Goal: Information Seeking & Learning: Learn about a topic

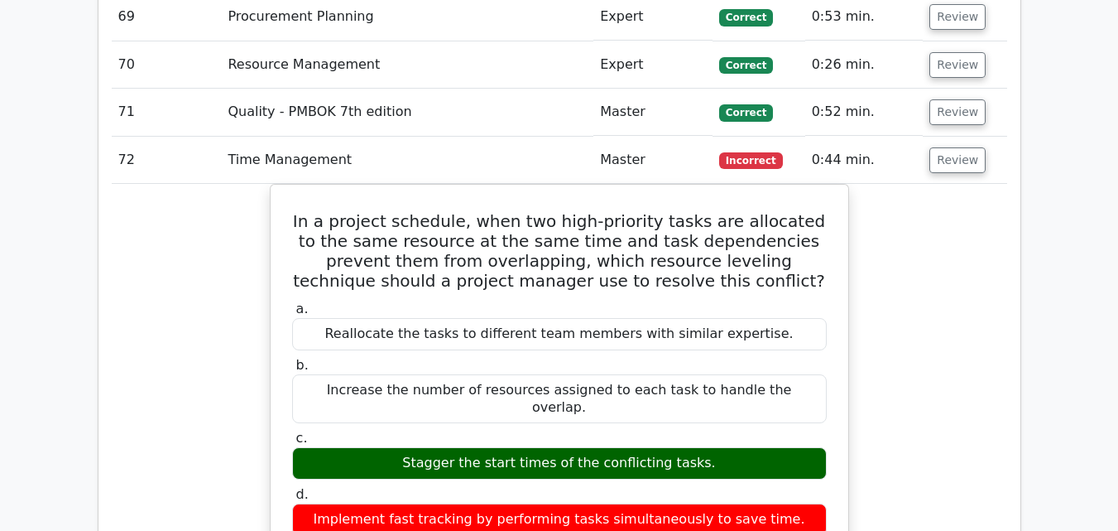
scroll to position [7609, 0]
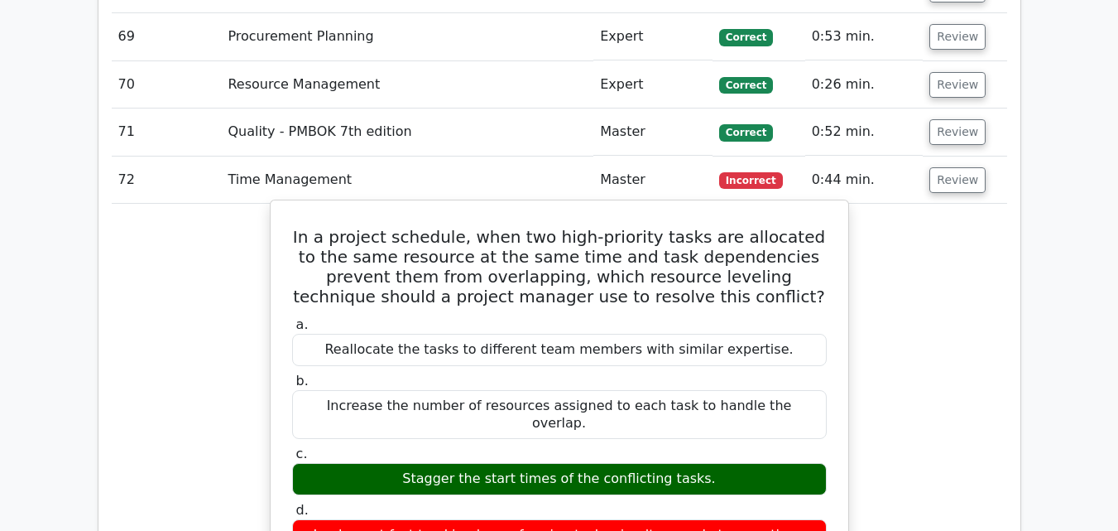
drag, startPoint x: 296, startPoint y: 103, endPoint x: 732, endPoint y: 379, distance: 516.5
click at [830, 393] on div "In a project schedule, when two high-priority tasks are allocated to the same r…" at bounding box center [559, 533] width 565 height 653
copy div "In a project schedule, when two high-priority tasks are allocated to the same r…"
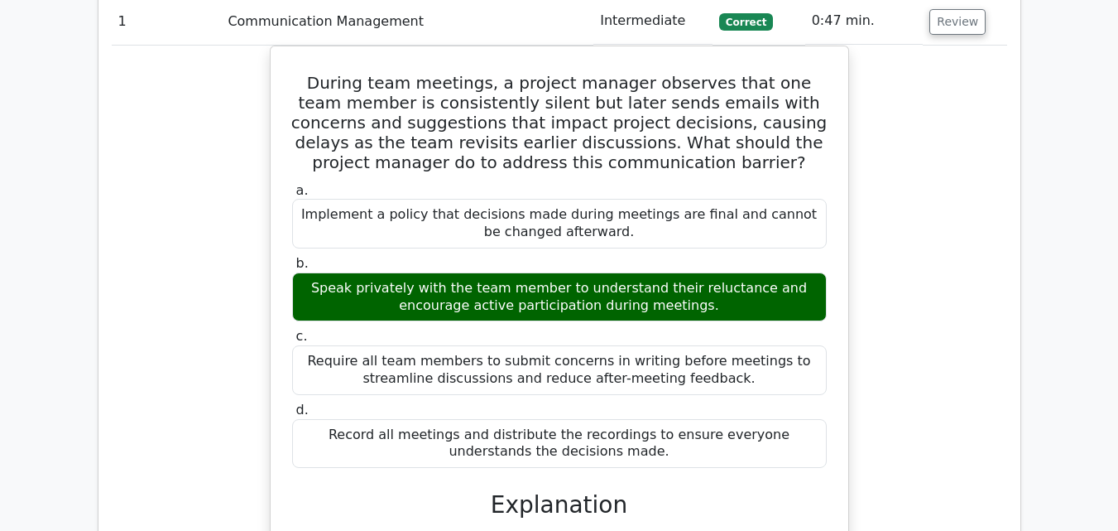
scroll to position [2428, 0]
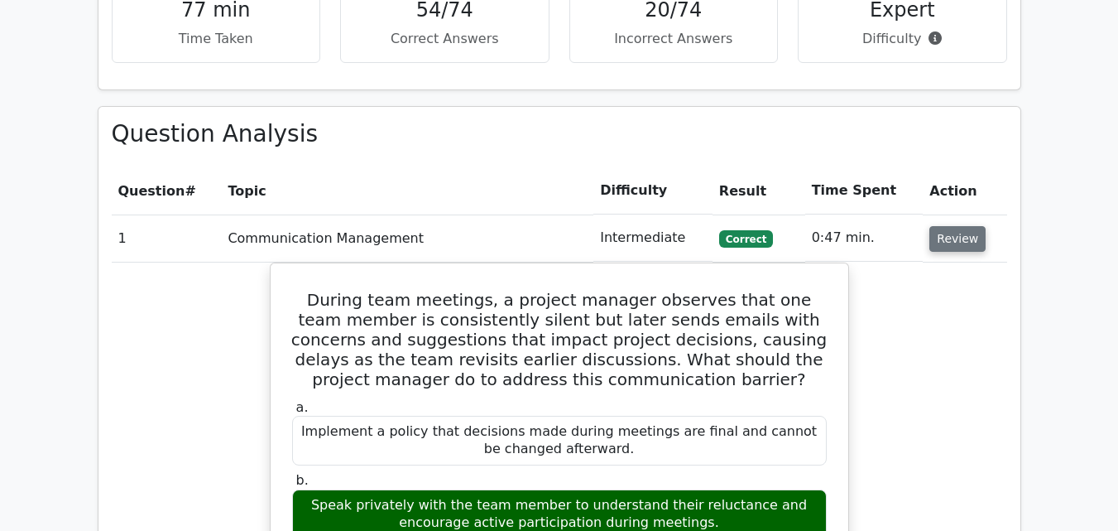
click at [939, 226] on button "Review" at bounding box center [958, 239] width 56 height 26
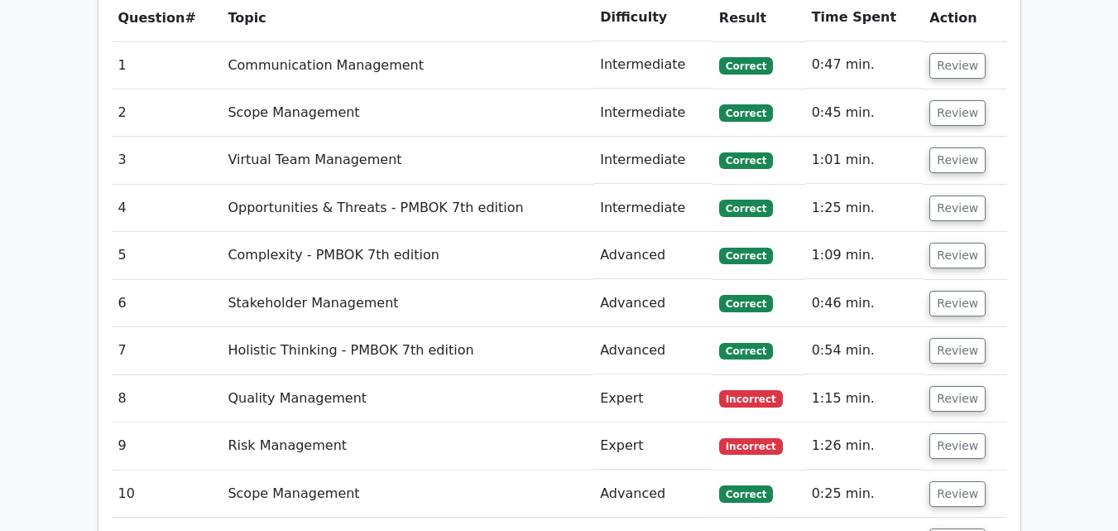
scroll to position [2649, 0]
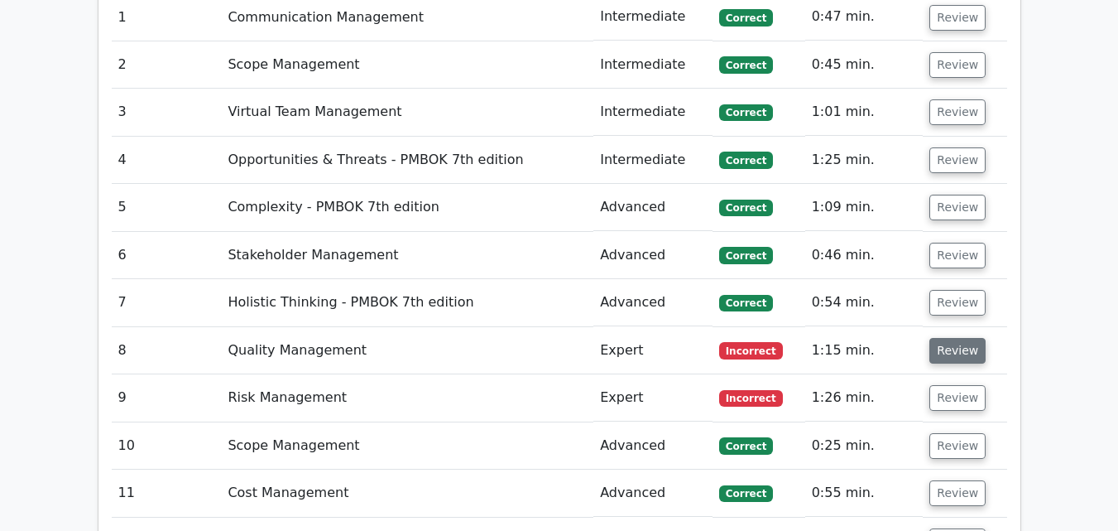
click at [949, 338] on button "Review" at bounding box center [958, 351] width 56 height 26
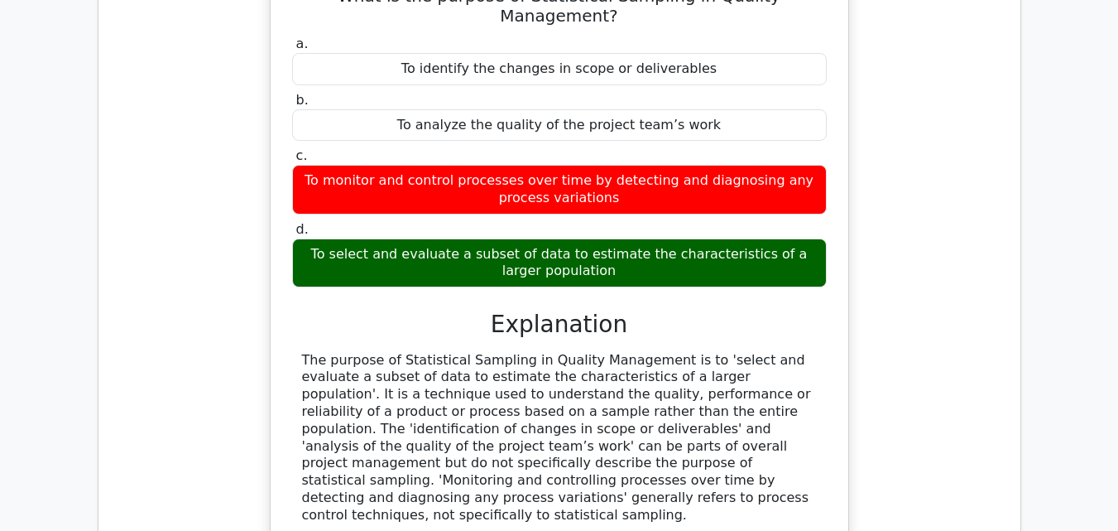
scroll to position [3090, 0]
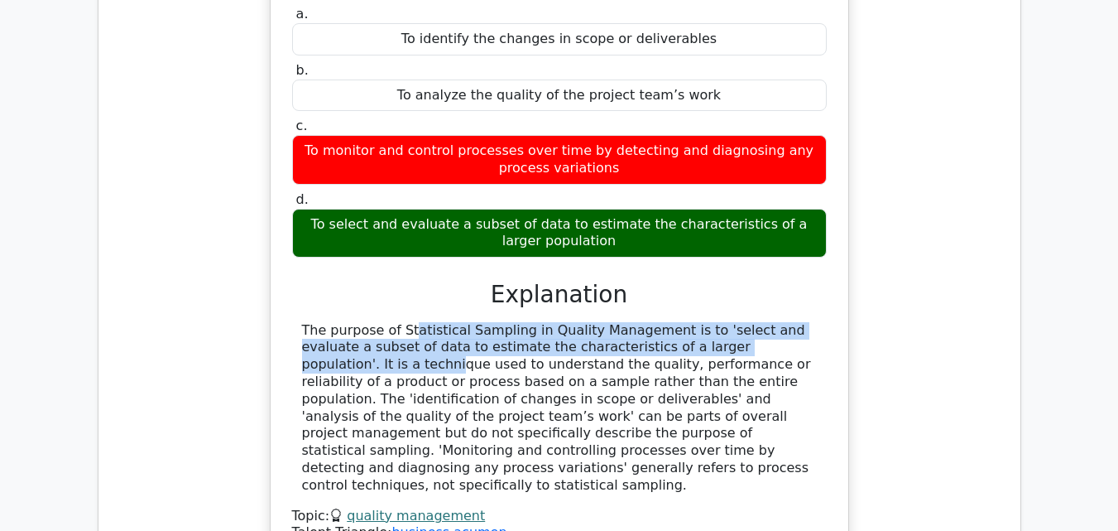
drag, startPoint x: 296, startPoint y: 231, endPoint x: 693, endPoint y: 248, distance: 397.7
click at [693, 322] on div "The purpose of Statistical Sampling in Quality Management is to 'select and eva…" at bounding box center [559, 408] width 535 height 172
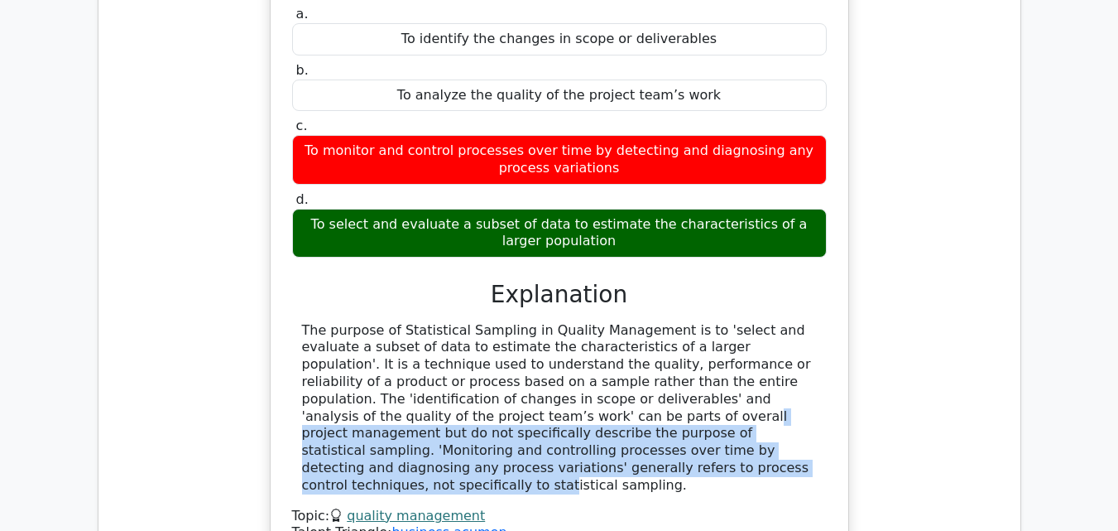
drag, startPoint x: 724, startPoint y: 300, endPoint x: 752, endPoint y: 353, distance: 58.9
click at [752, 353] on div "The purpose of Statistical Sampling in Quality Management is to 'select and eva…" at bounding box center [559, 408] width 515 height 172
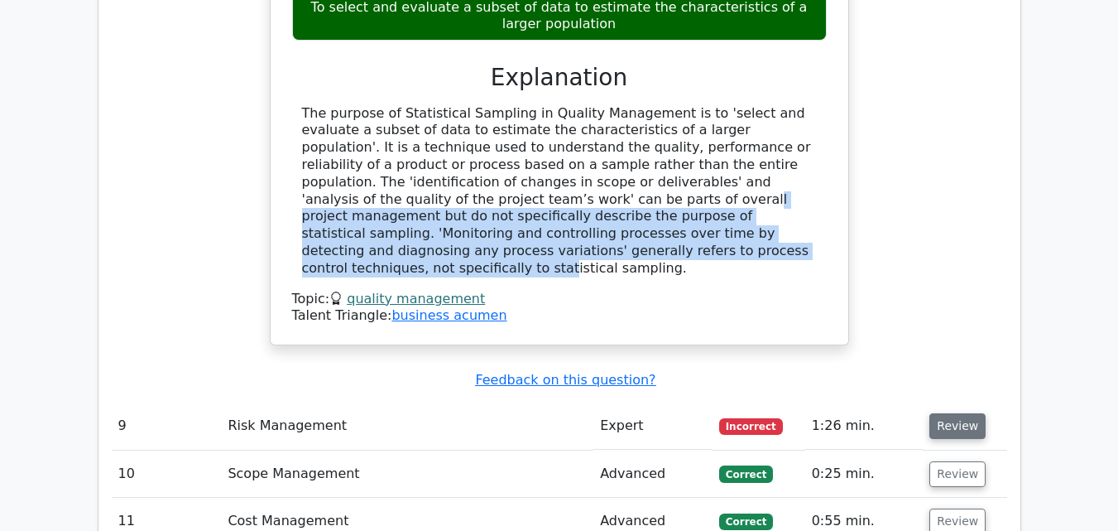
click at [939, 413] on button "Review" at bounding box center [958, 426] width 56 height 26
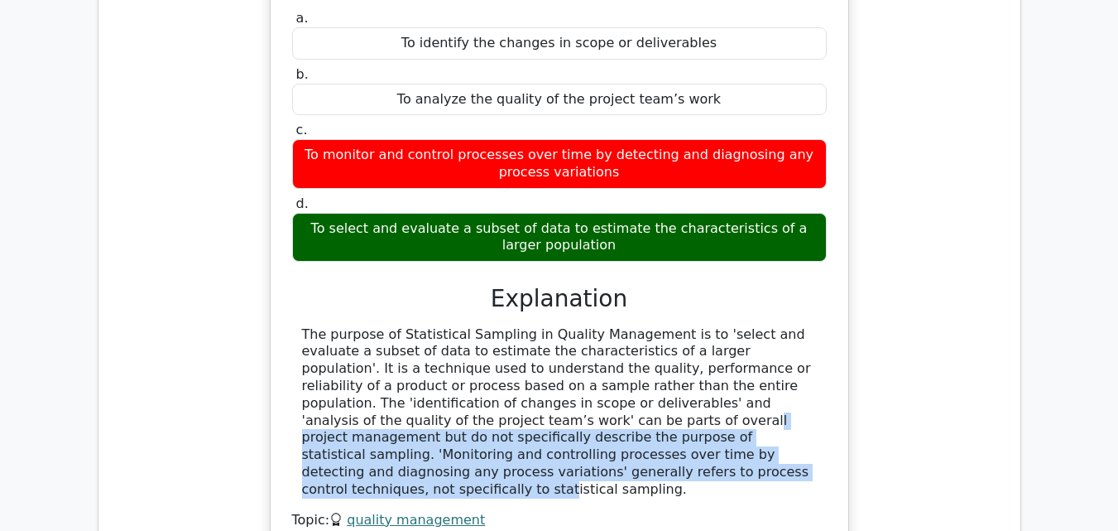
scroll to position [2870, 0]
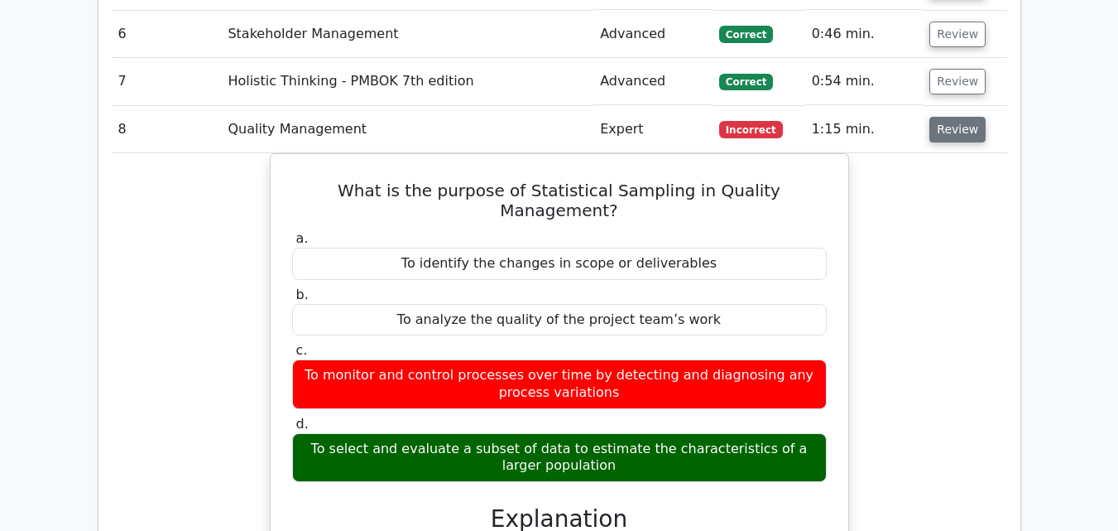
click at [951, 117] on button "Review" at bounding box center [958, 130] width 56 height 26
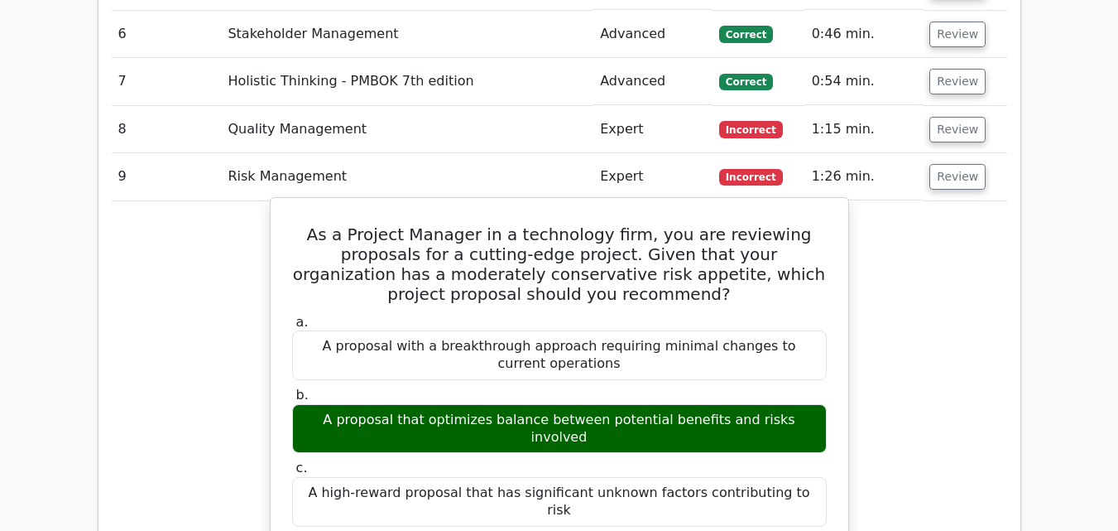
drag, startPoint x: 287, startPoint y: 151, endPoint x: 808, endPoint y: 463, distance: 607.0
copy div "As a Project Manager in a technology firm, you are reviewing proposals for a cu…"
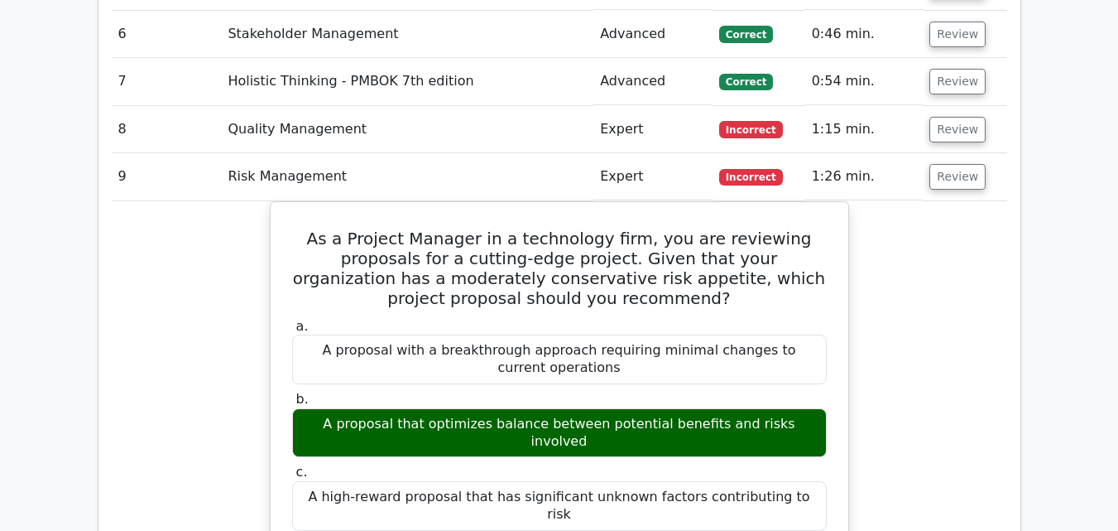
click at [949, 164] on button "Review" at bounding box center [958, 177] width 56 height 26
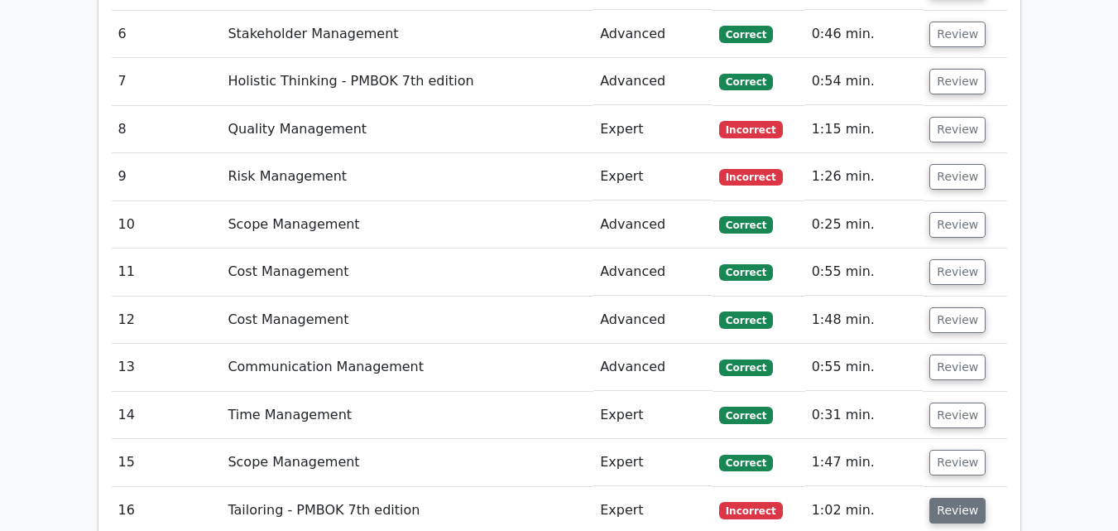
click at [955, 497] on button "Review" at bounding box center [958, 510] width 56 height 26
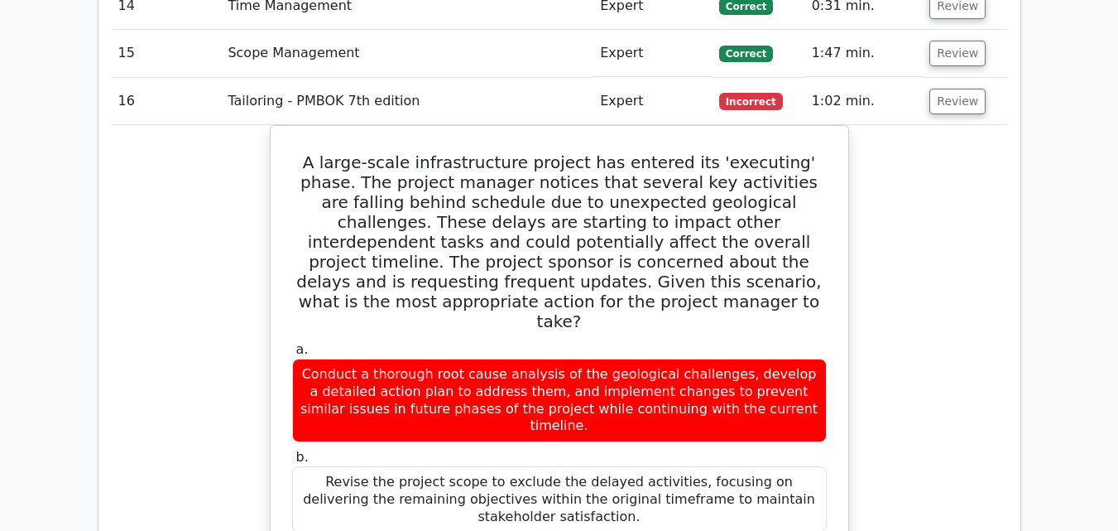
scroll to position [3311, 0]
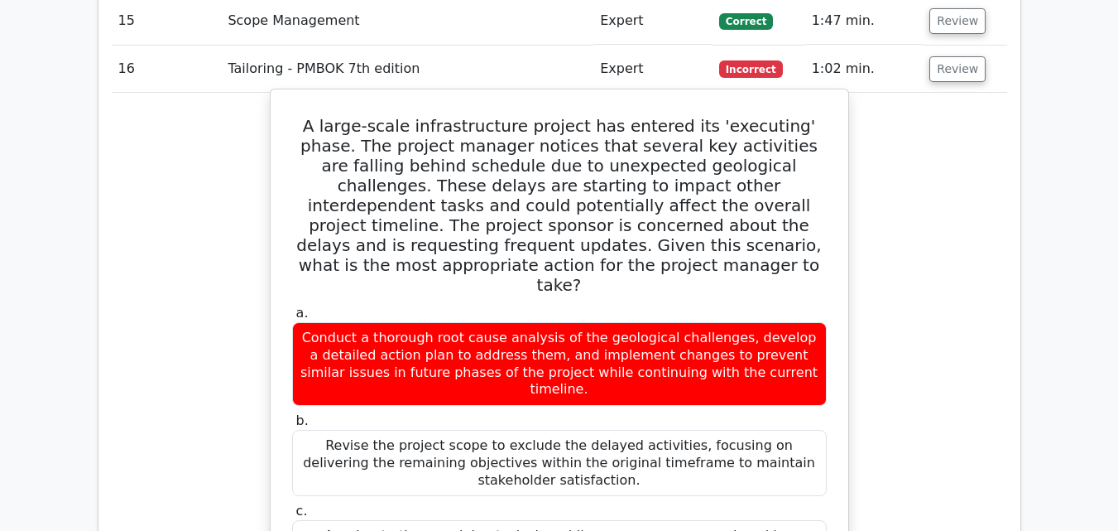
drag, startPoint x: 308, startPoint y: 40, endPoint x: 789, endPoint y: 502, distance: 667.4
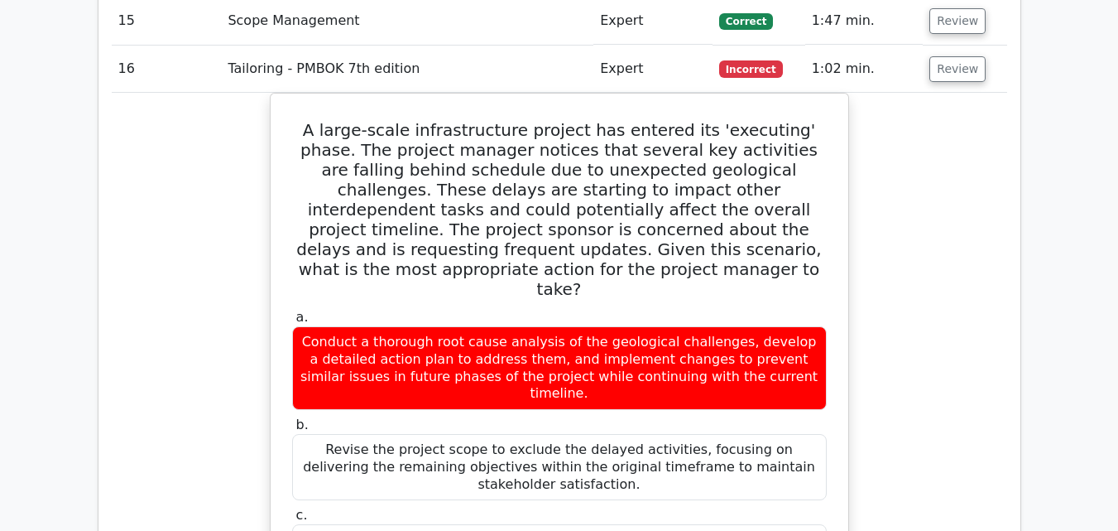
copy div "A large-scale infrastructure project has entered its 'executing' phase. The pro…"
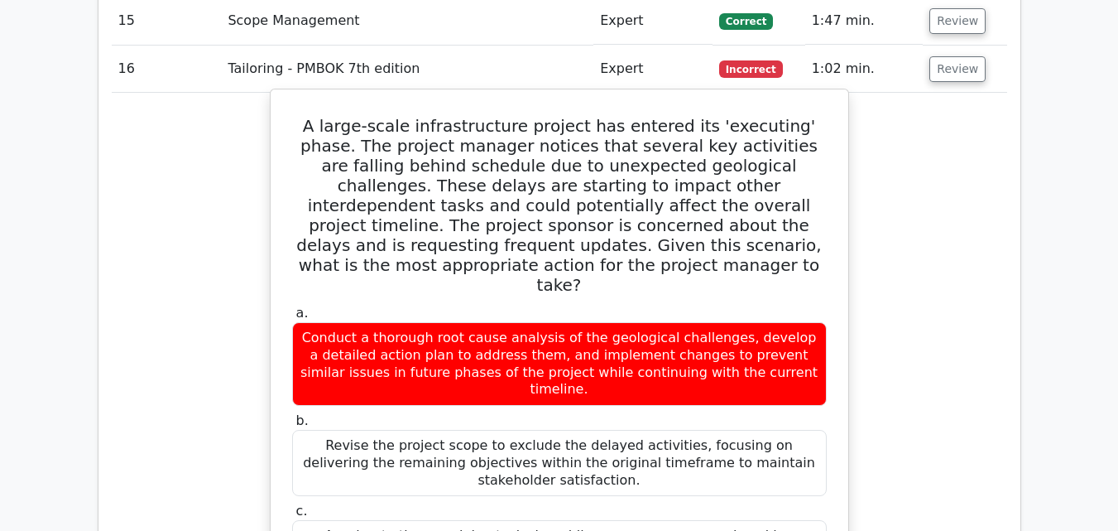
click at [732, 161] on h5 "A large-scale infrastructure project has entered its 'executing' phase. The pro…" at bounding box center [560, 205] width 538 height 179
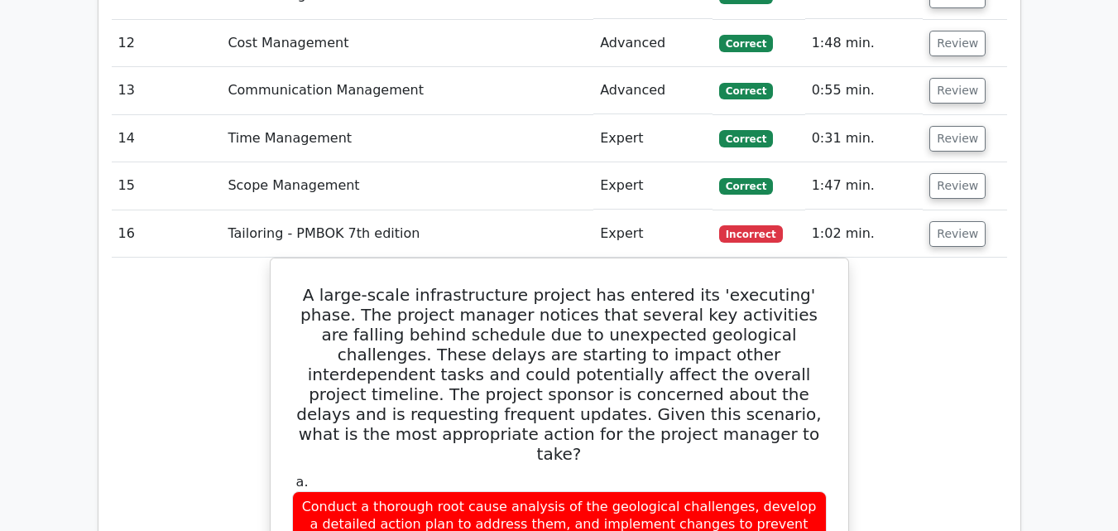
scroll to position [3090, 0]
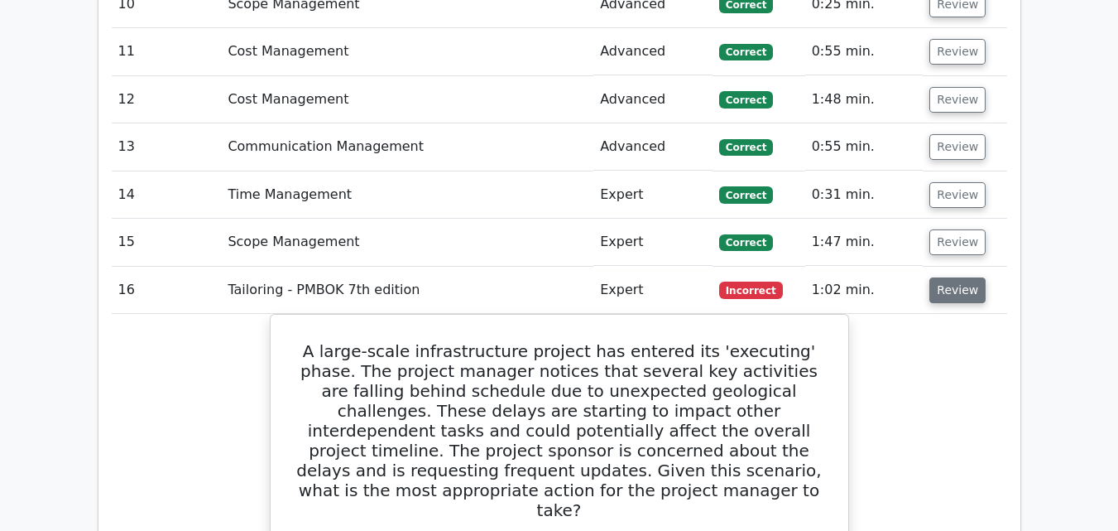
click at [936, 277] on button "Review" at bounding box center [958, 290] width 56 height 26
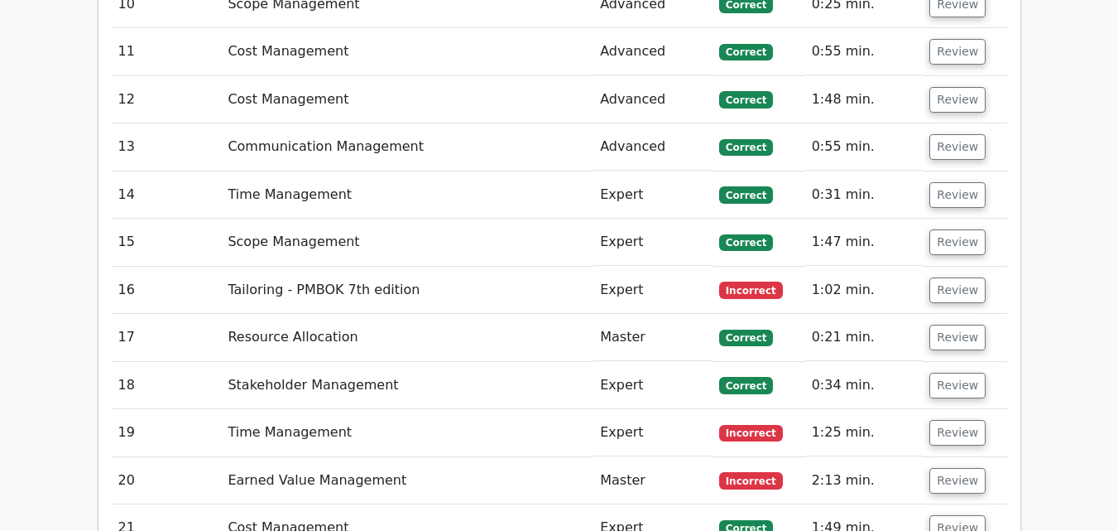
scroll to position [3311, 0]
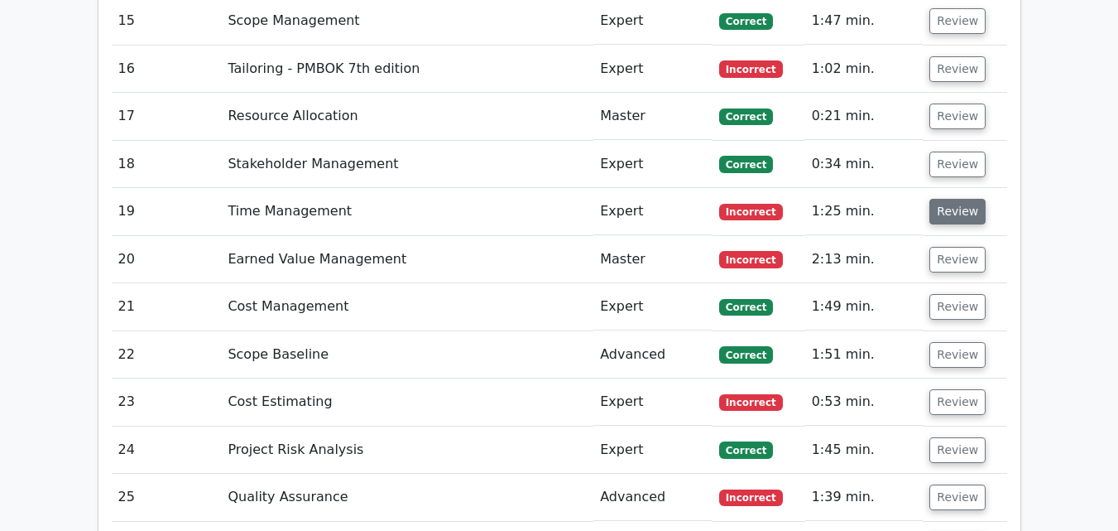
click at [964, 199] on button "Review" at bounding box center [958, 212] width 56 height 26
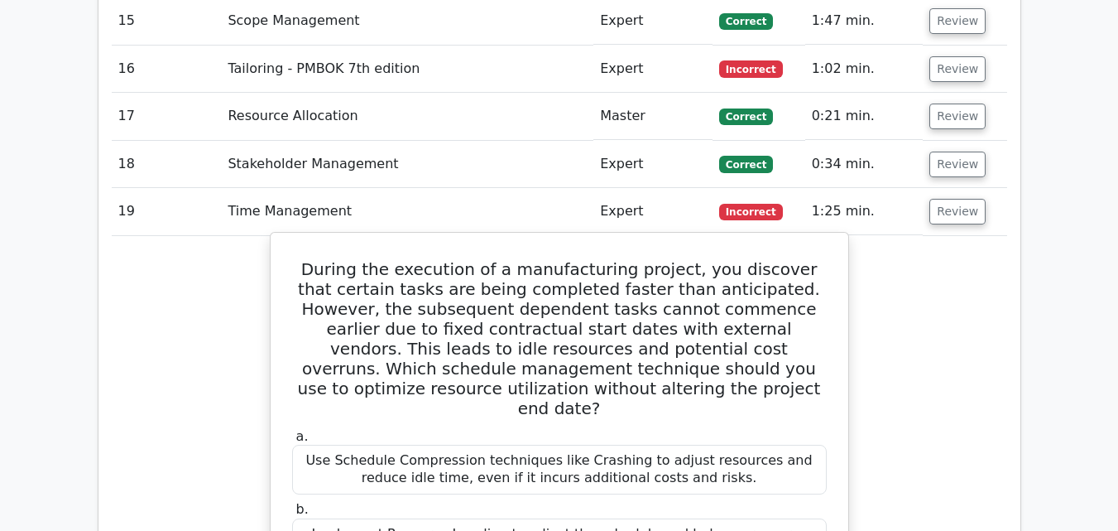
click at [314, 259] on h5 "During the execution of a manufacturing project, you discover that certain task…" at bounding box center [560, 338] width 538 height 159
click at [306, 259] on h5 "During the execution of a manufacturing project, you discover that certain task…" at bounding box center [560, 338] width 538 height 159
drag, startPoint x: 318, startPoint y: 180, endPoint x: 444, endPoint y: 238, distance: 139.3
click at [383, 259] on h5 "During the execution of a manufacturing project, you discover that certain task…" at bounding box center [560, 338] width 538 height 159
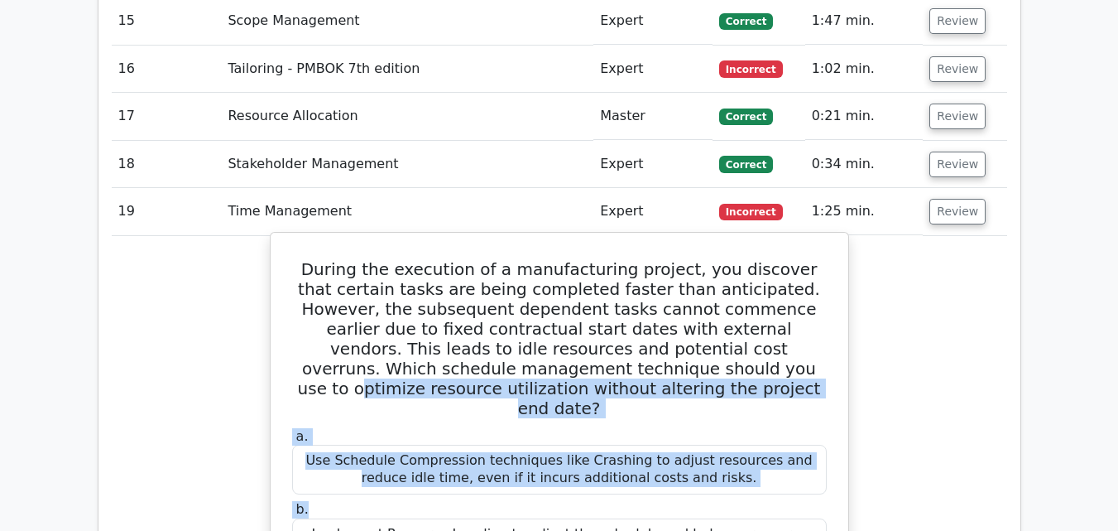
drag, startPoint x: 599, startPoint y: 331, endPoint x: 482, endPoint y: 292, distance: 123.8
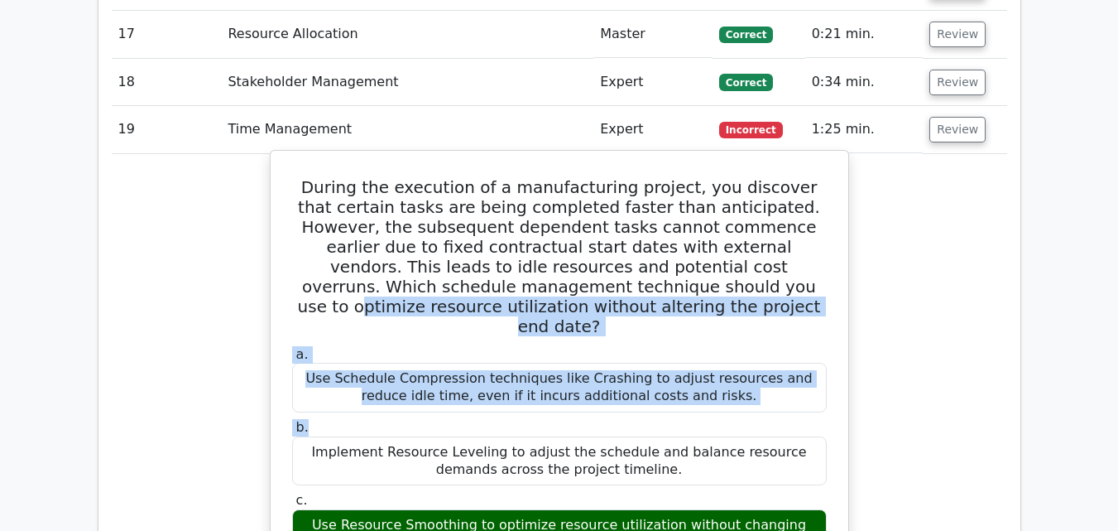
scroll to position [3443, 0]
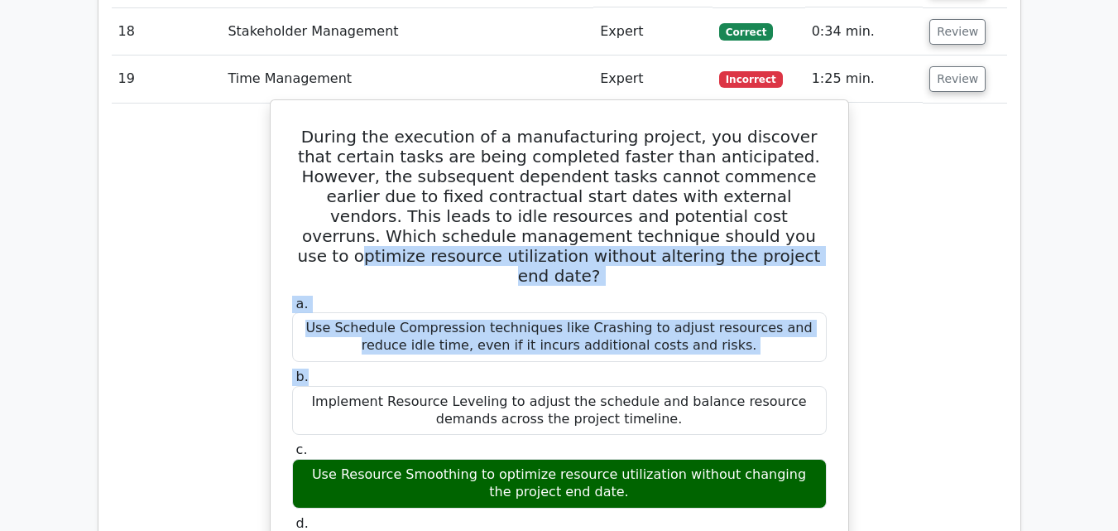
drag, startPoint x: 310, startPoint y: 191, endPoint x: 788, endPoint y: 483, distance: 559.5
click at [788, 483] on div "During the execution of a manufacturing project, you discover that certain task…" at bounding box center [559, 499] width 565 height 784
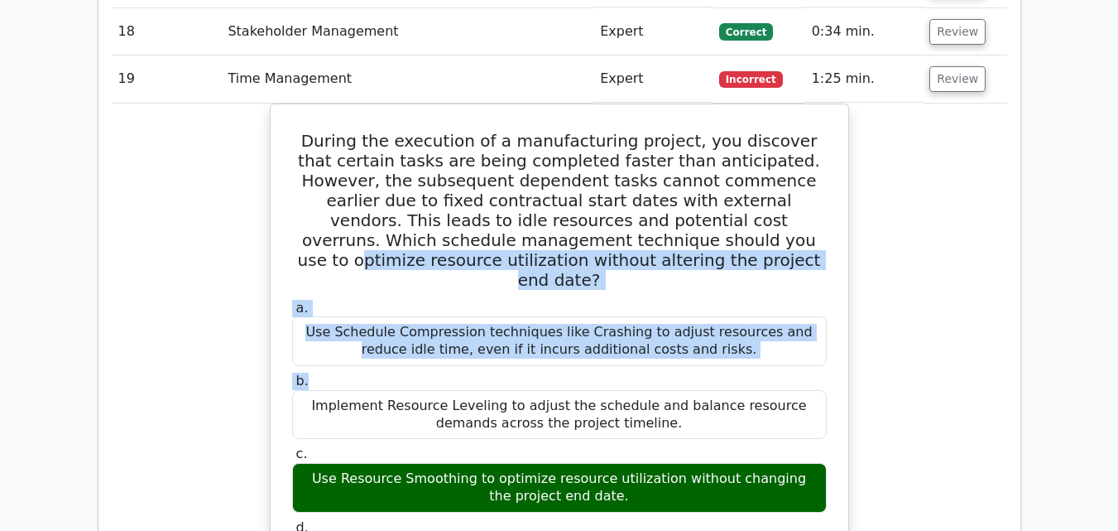
copy div "During the execution of a manufacturing project, you discover that certain task…"
click at [876, 324] on div "During the execution of a manufacturing project, you discover that certain task…" at bounding box center [560, 512] width 896 height 819
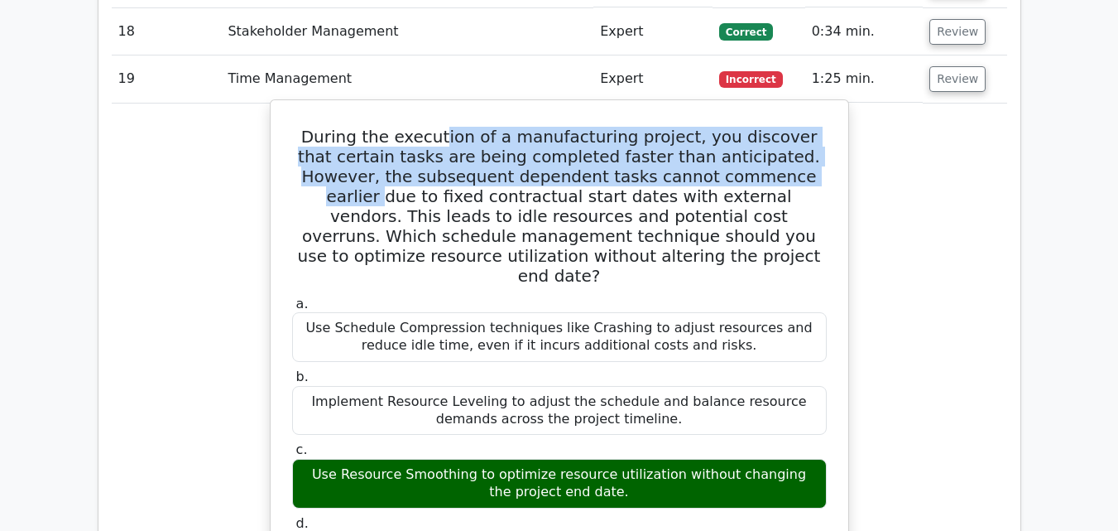
drag, startPoint x: 441, startPoint y: 67, endPoint x: 721, endPoint y: 102, distance: 281.9
click at [721, 127] on h5 "During the execution of a manufacturing project, you discover that certain task…" at bounding box center [560, 206] width 538 height 159
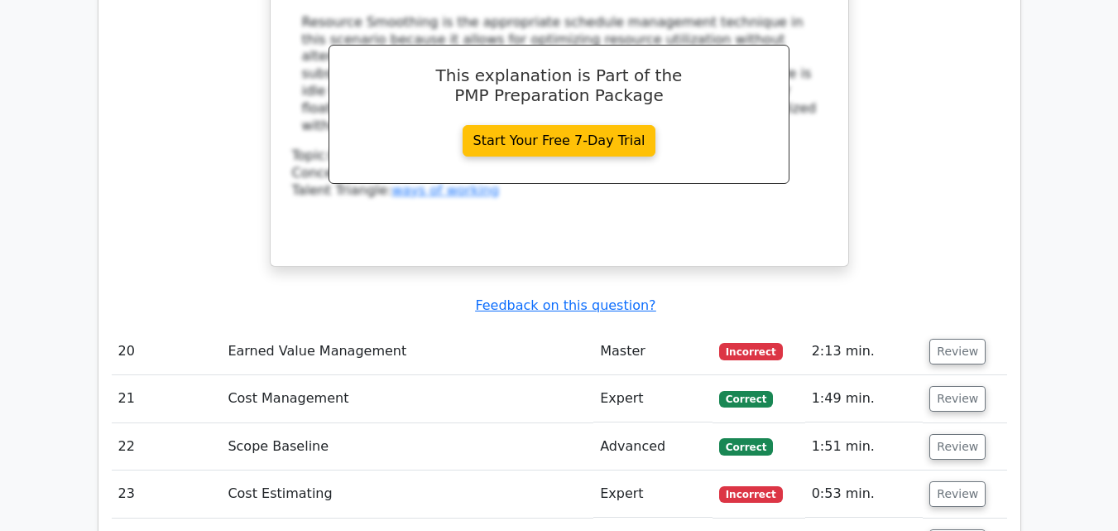
scroll to position [4106, 0]
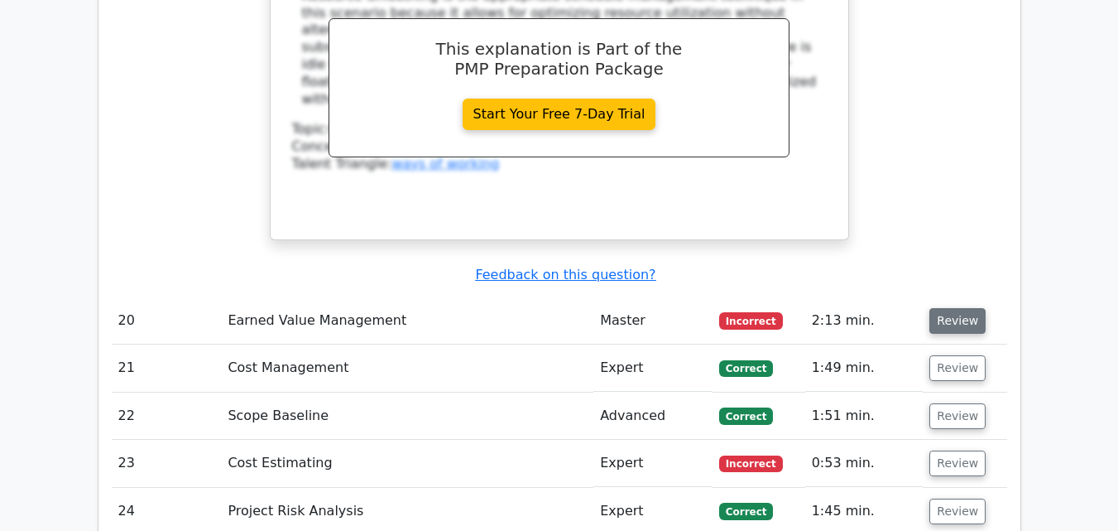
click at [935, 308] on button "Review" at bounding box center [958, 321] width 56 height 26
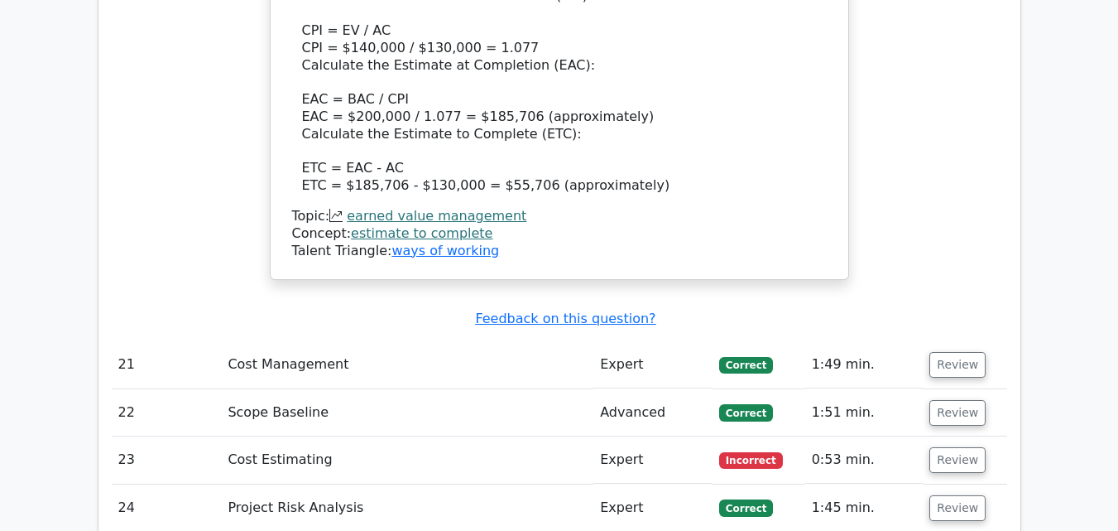
scroll to position [5209, 0]
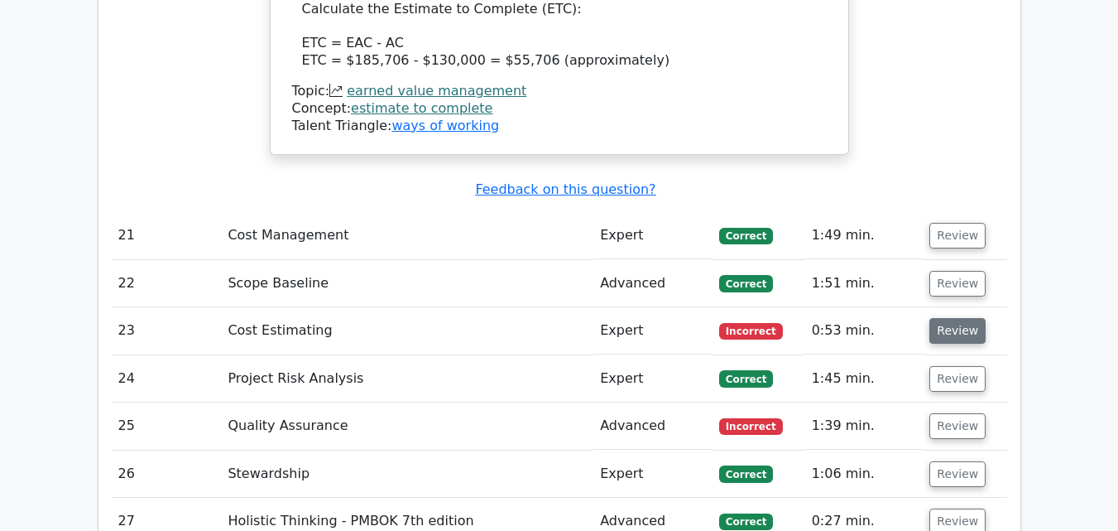
click at [939, 318] on button "Review" at bounding box center [958, 331] width 56 height 26
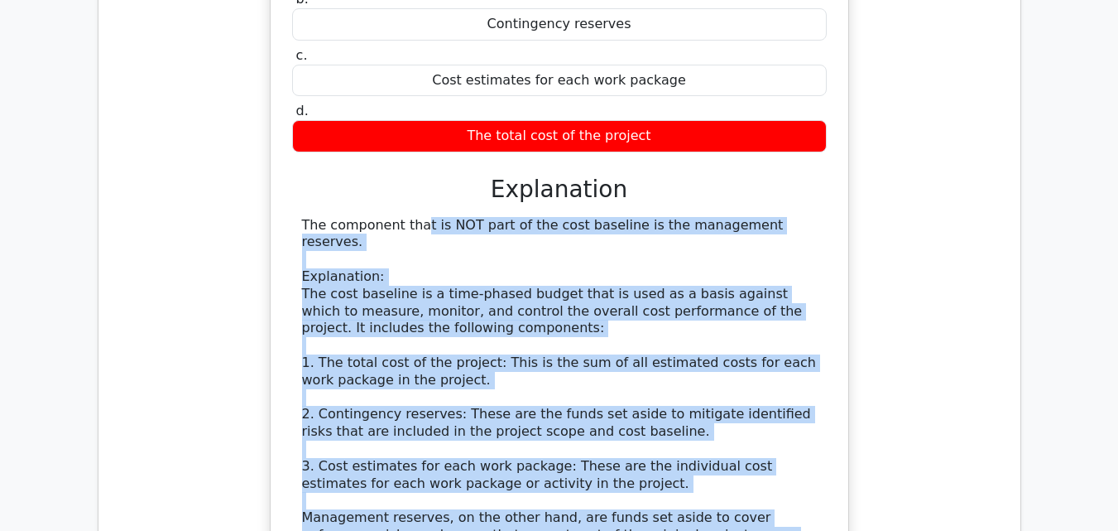
scroll to position [5651, 0]
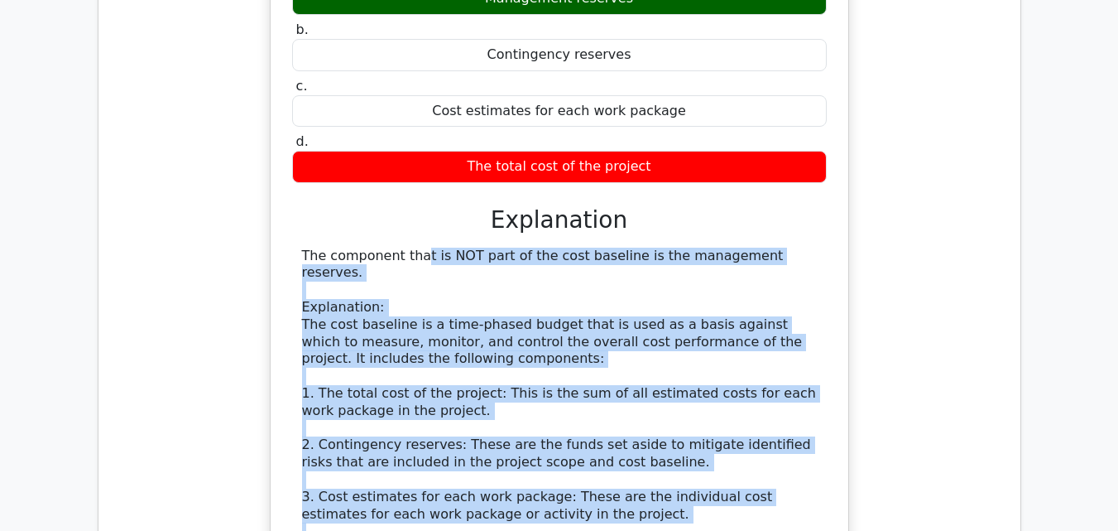
drag, startPoint x: 586, startPoint y: 285, endPoint x: 300, endPoint y: 145, distance: 318.7
click at [300, 145] on div "a. Management reserves b. Contingency reserves c. d." at bounding box center [560, 361] width 538 height 797
copy div "The component that is NOT part of the cost baseline is the management reserves.…"
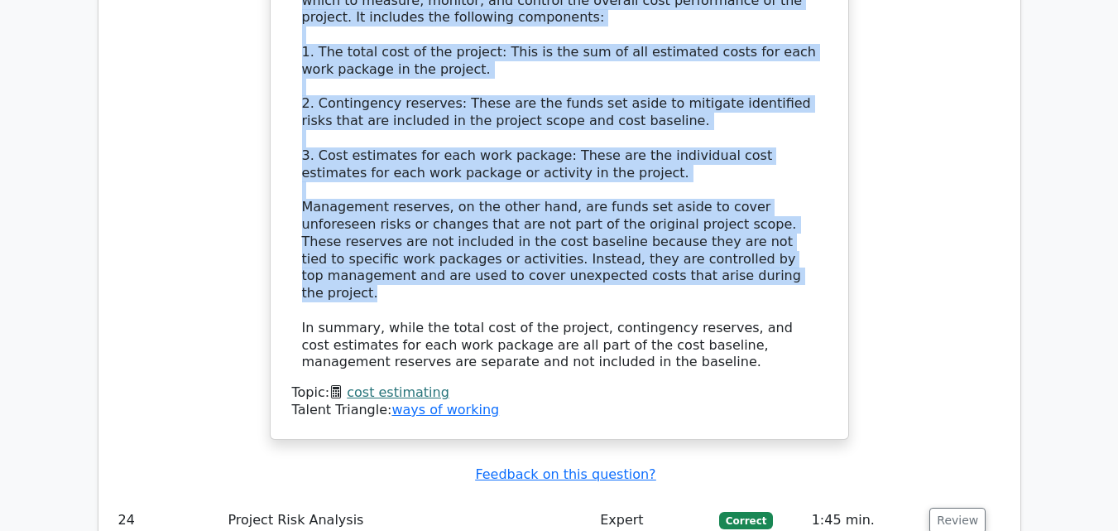
scroll to position [6092, 0]
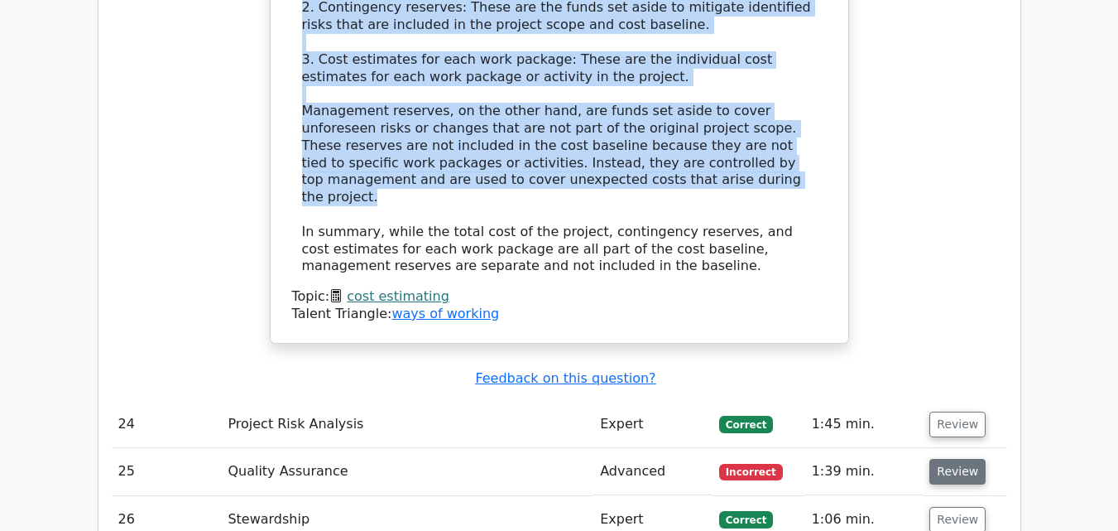
click at [939, 459] on button "Review" at bounding box center [958, 472] width 56 height 26
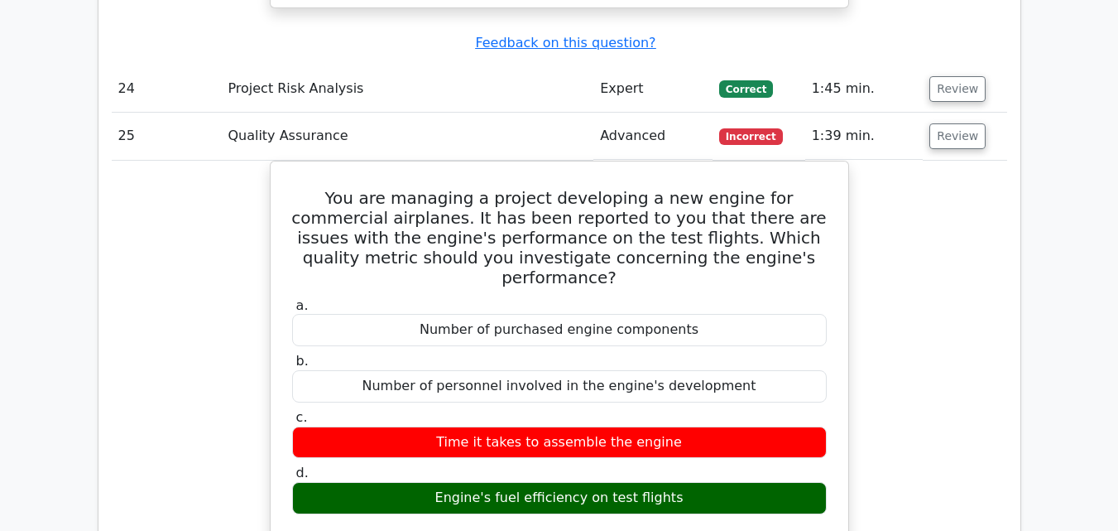
scroll to position [6397, 0]
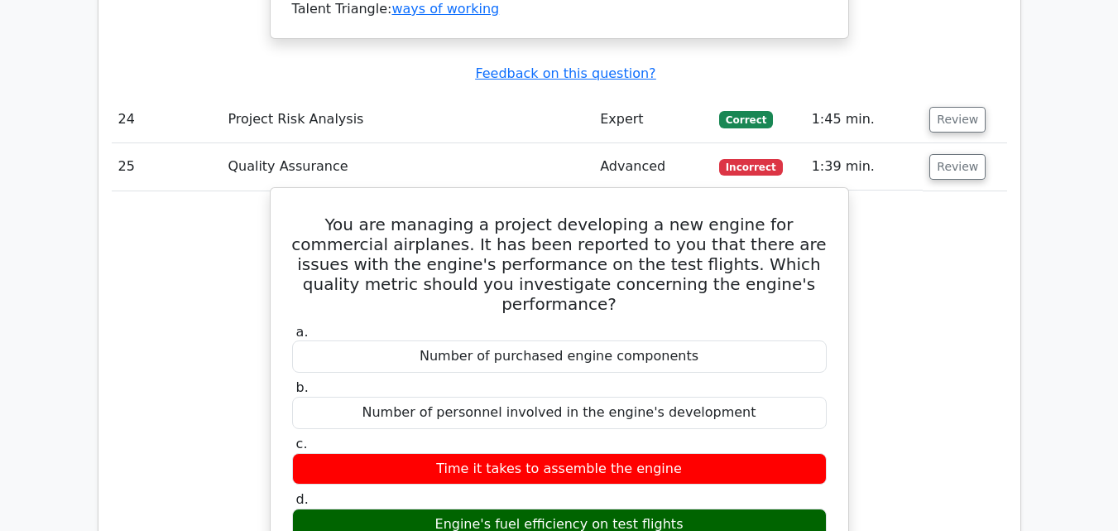
drag, startPoint x: 300, startPoint y: 83, endPoint x: 827, endPoint y: 379, distance: 604.1
click at [827, 379] on div "You are managing a project developing a new engine for commercial airplanes. It…" at bounding box center [559, 534] width 565 height 678
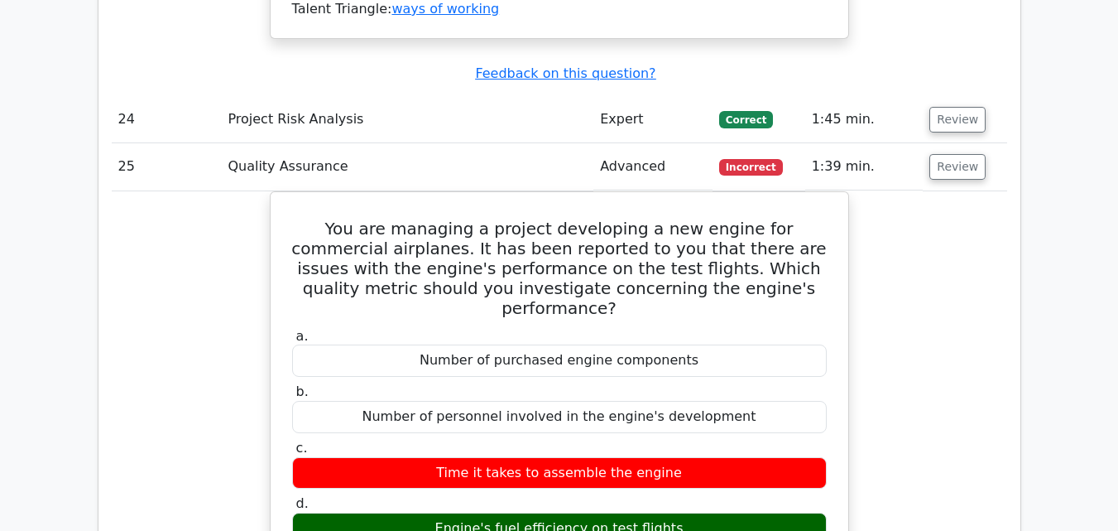
copy div "You are managing a project developing a new engine for commercial airplanes. It…"
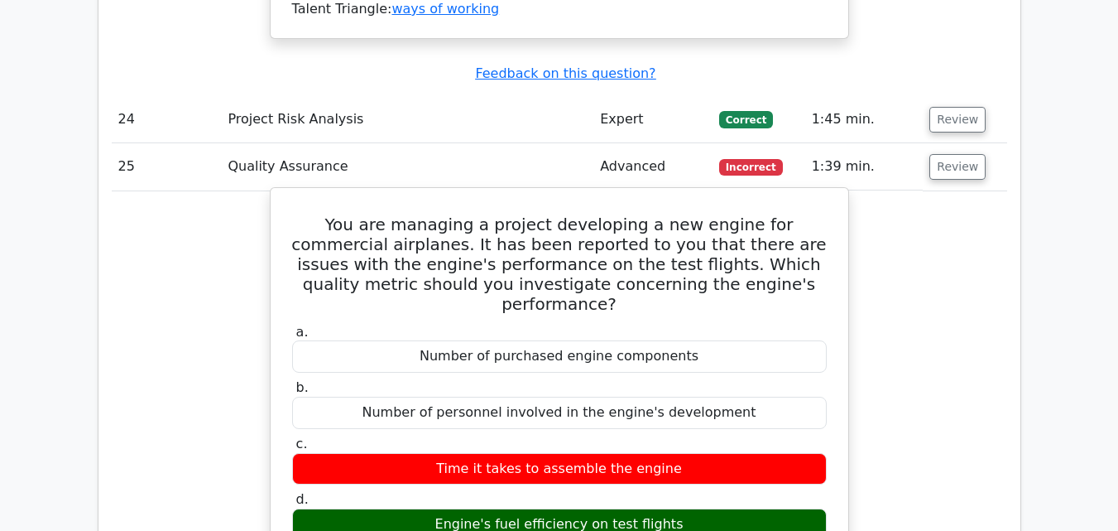
click at [720, 379] on label "b. Number of personnel involved in the engine's development" at bounding box center [559, 404] width 535 height 50
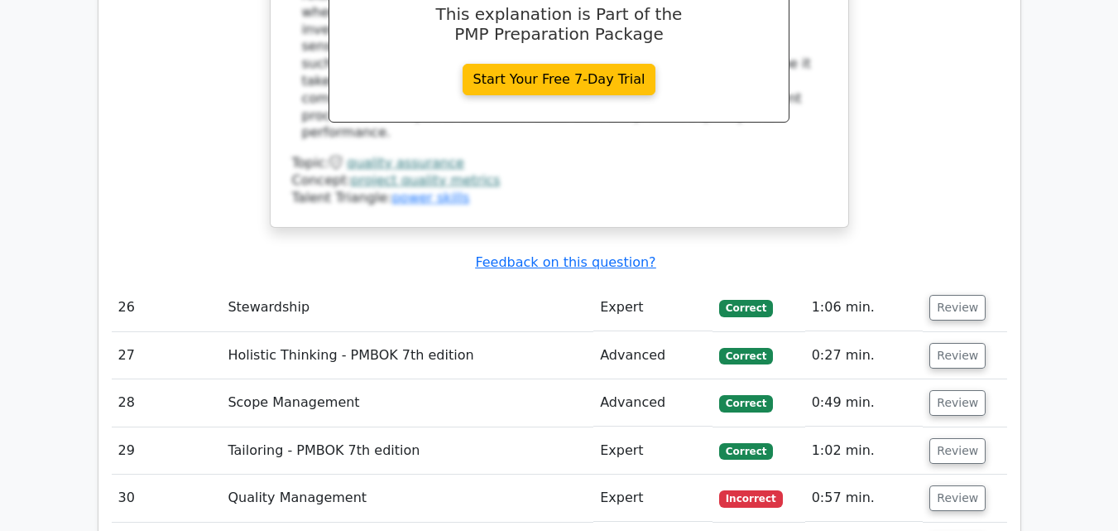
scroll to position [7059, 0]
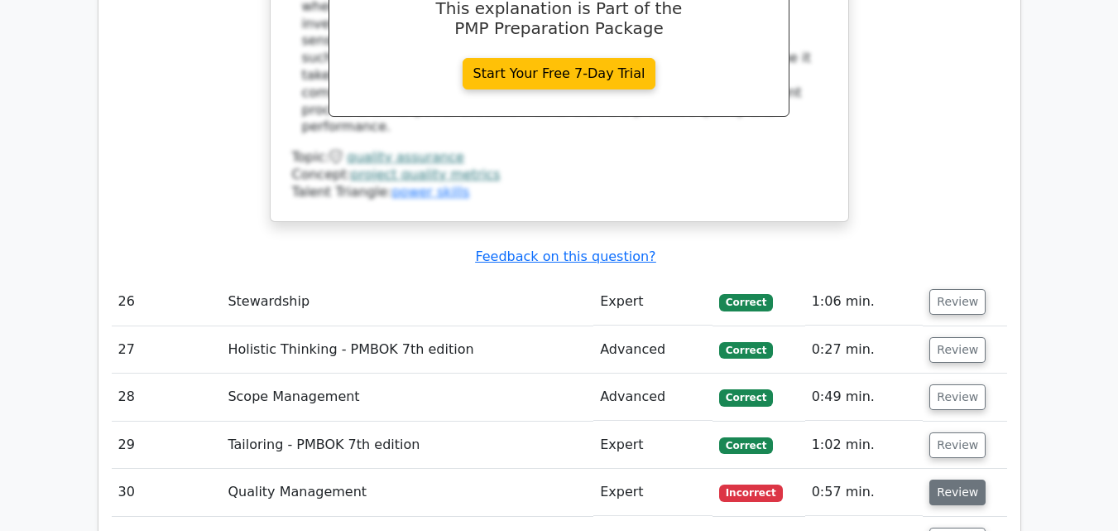
click at [939, 479] on button "Review" at bounding box center [958, 492] width 56 height 26
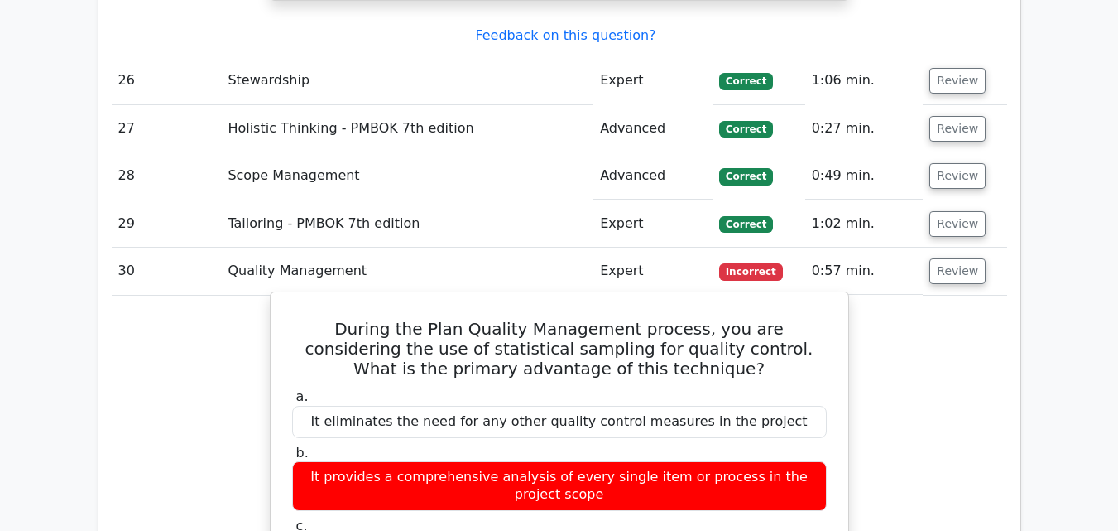
drag, startPoint x: 299, startPoint y: 144, endPoint x: 802, endPoint y: 423, distance: 575.4
copy div "During the Plan Quality Management process, you are considering the use of stat…"
click at [752, 385] on div "a. It eliminates the need for any other quality control measures in the project…" at bounding box center [559, 505] width 555 height 241
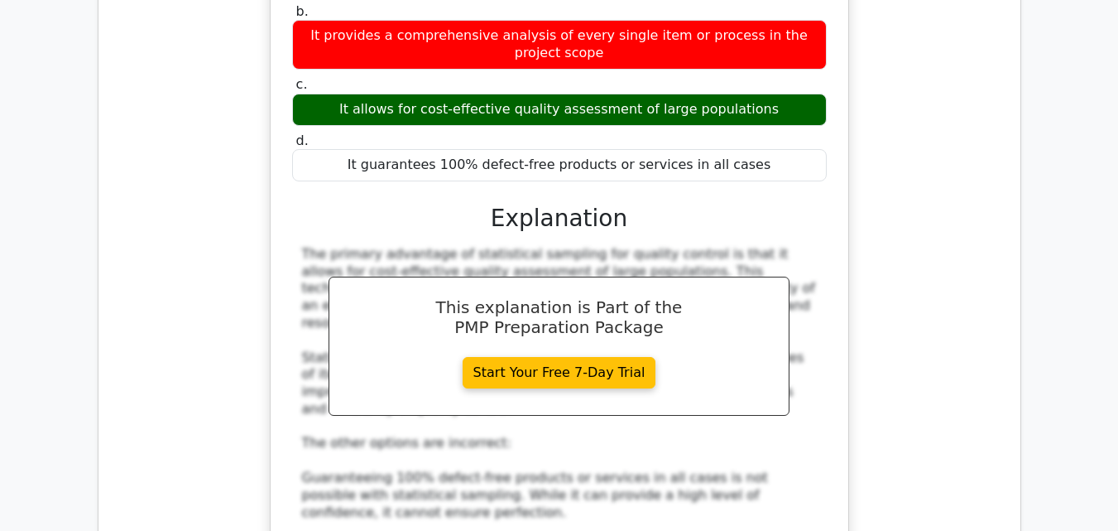
scroll to position [8163, 0]
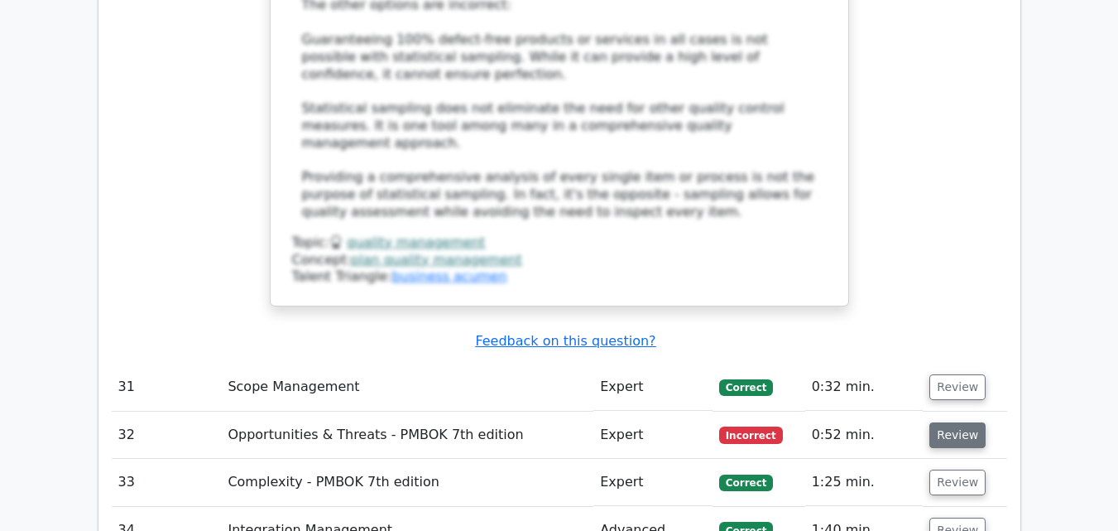
click at [937, 422] on button "Review" at bounding box center [958, 435] width 56 height 26
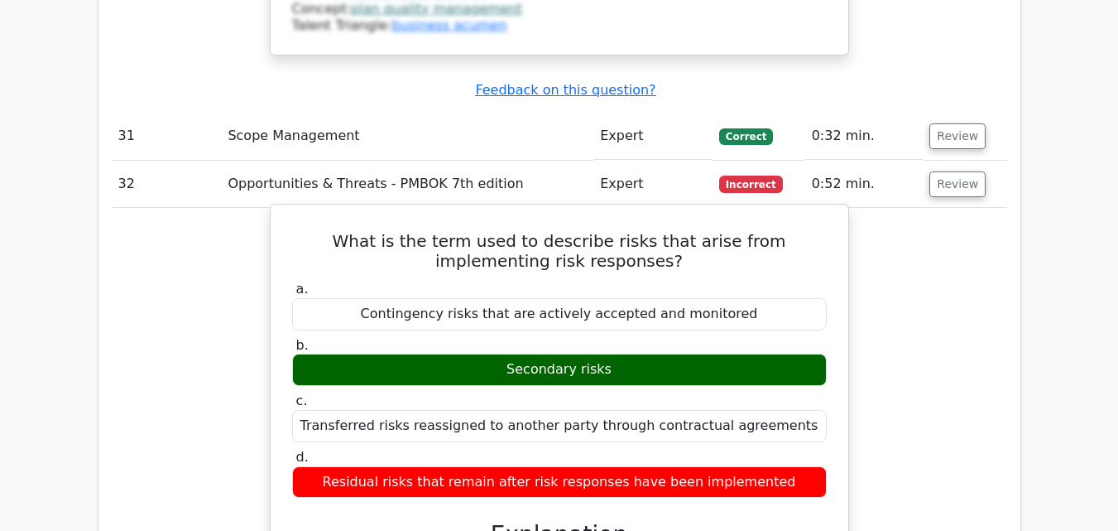
scroll to position [8383, 0]
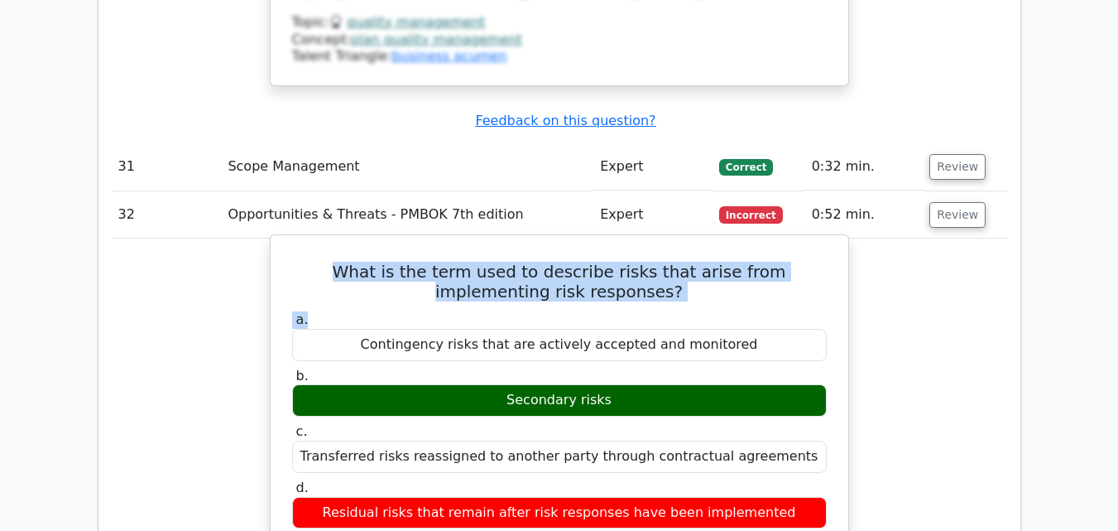
drag, startPoint x: 298, startPoint y: 35, endPoint x: 666, endPoint y: 79, distance: 370.1
copy div "What is the term used to describe risks that arise from implementing risk respo…"
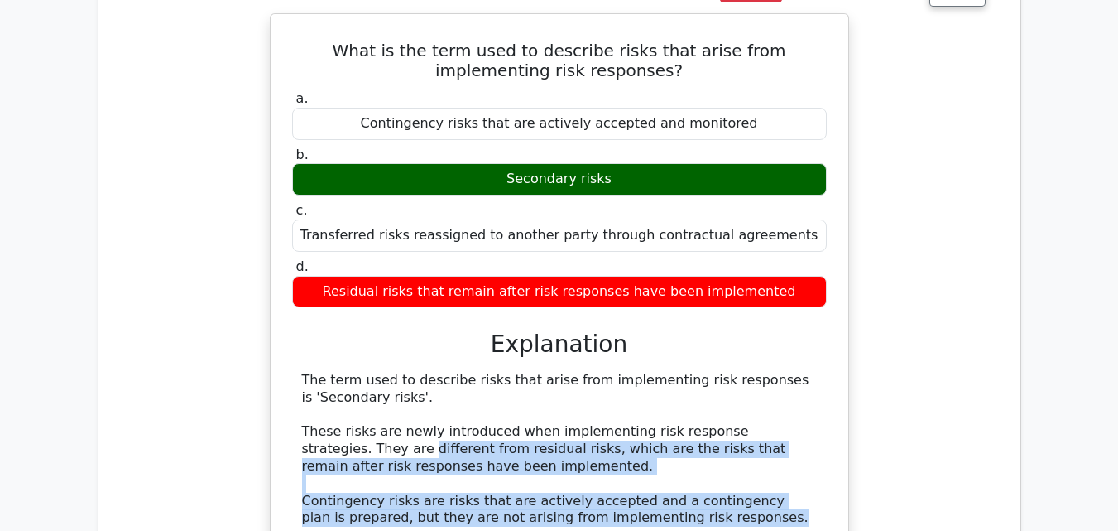
drag, startPoint x: 733, startPoint y: 294, endPoint x: 284, endPoint y: 228, distance: 453.5
click at [284, 228] on div "What is the term used to describe risks that arise from implementing risk respo…" at bounding box center [559, 339] width 565 height 636
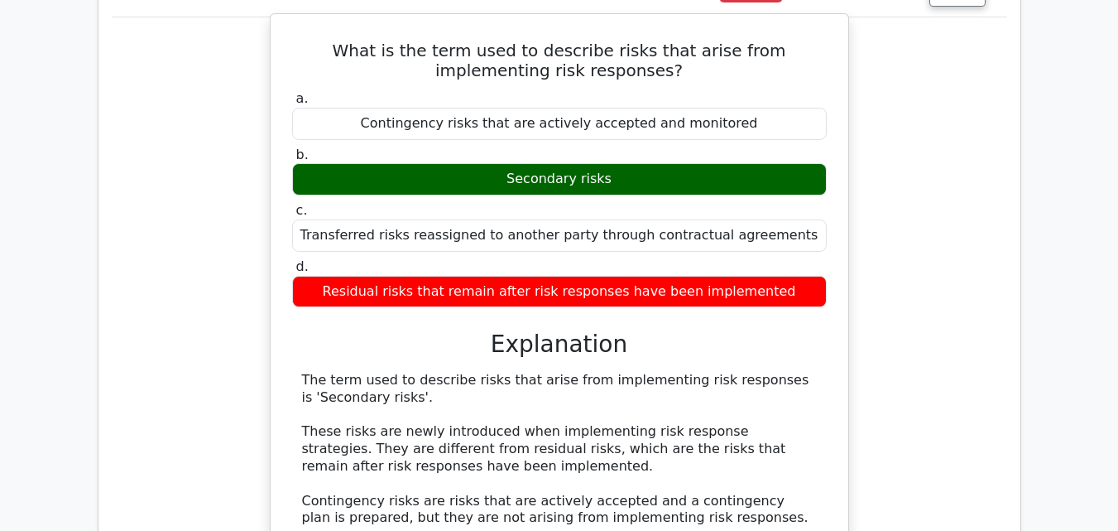
click at [541, 372] on div "The term used to describe risks that arise from implementing risk responses is …" at bounding box center [559, 475] width 515 height 207
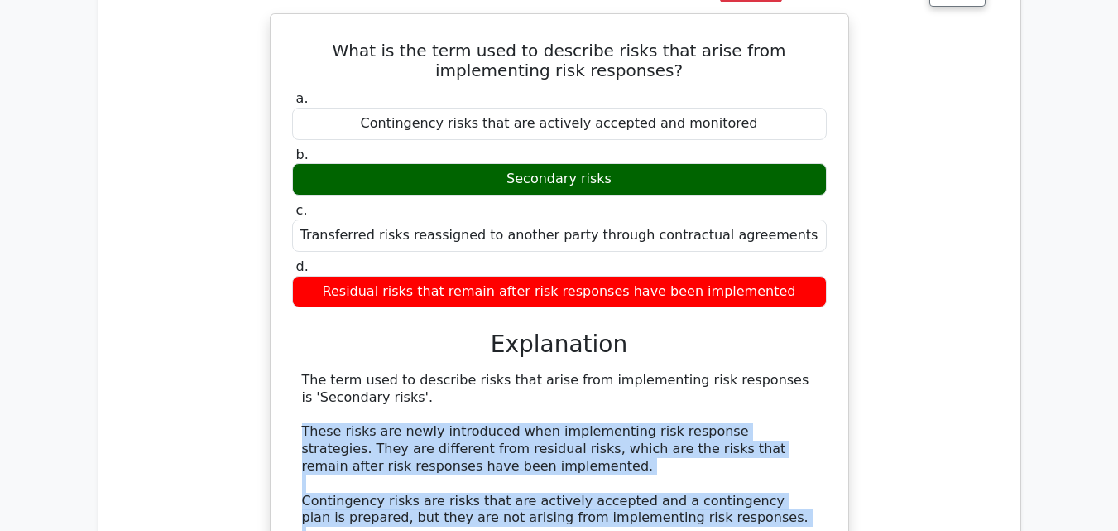
drag, startPoint x: 538, startPoint y: 340, endPoint x: 290, endPoint y: 200, distance: 285.0
click at [291, 200] on div "a. Contingency risks that are actively accepted and monitored b. Secondary risks" at bounding box center [560, 365] width 538 height 556
click at [430, 372] on div "The term used to describe risks that arise from implementing risk responses is …" at bounding box center [559, 475] width 515 height 207
drag, startPoint x: 302, startPoint y: 200, endPoint x: 601, endPoint y: 339, distance: 329.2
click at [601, 372] on div "The term used to describe risks that arise from implementing risk responses is …" at bounding box center [559, 475] width 515 height 207
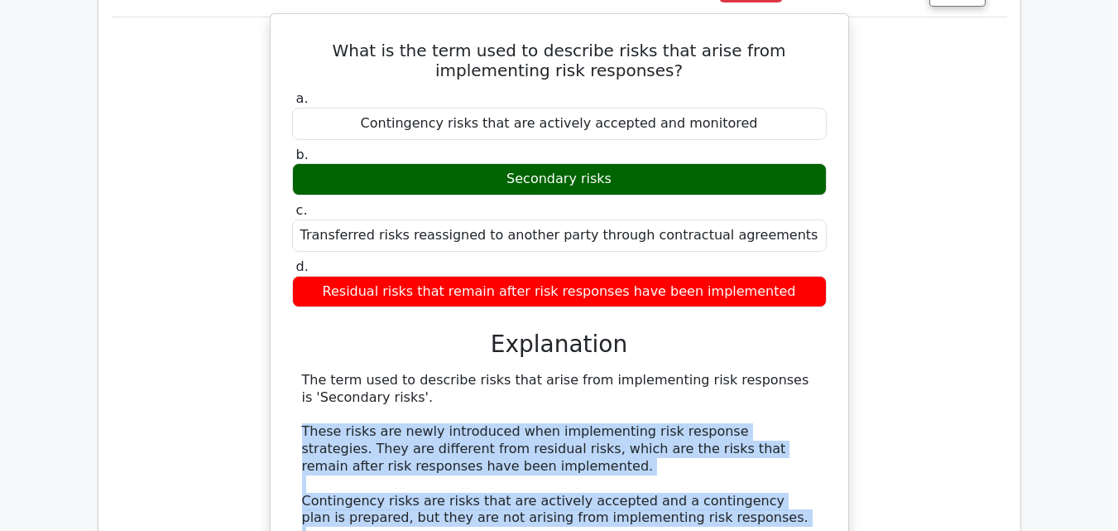
copy div "These risks are newly introduced when implementing risk response strategies. Th…"
click at [397, 372] on div "The term used to describe risks that arise from implementing risk responses is …" at bounding box center [559, 475] width 515 height 207
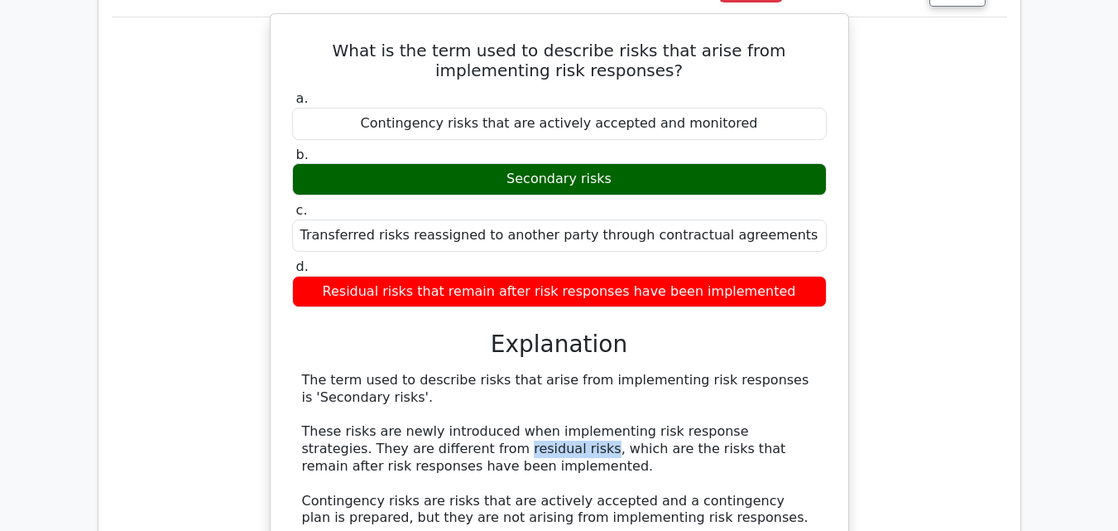
drag, startPoint x: 387, startPoint y: 221, endPoint x: 461, endPoint y: 220, distance: 74.5
click at [461, 372] on div "The term used to describe risks that arise from implementing risk responses is …" at bounding box center [559, 475] width 515 height 207
copy div "residual risks"
